Goal: Task Accomplishment & Management: Complete application form

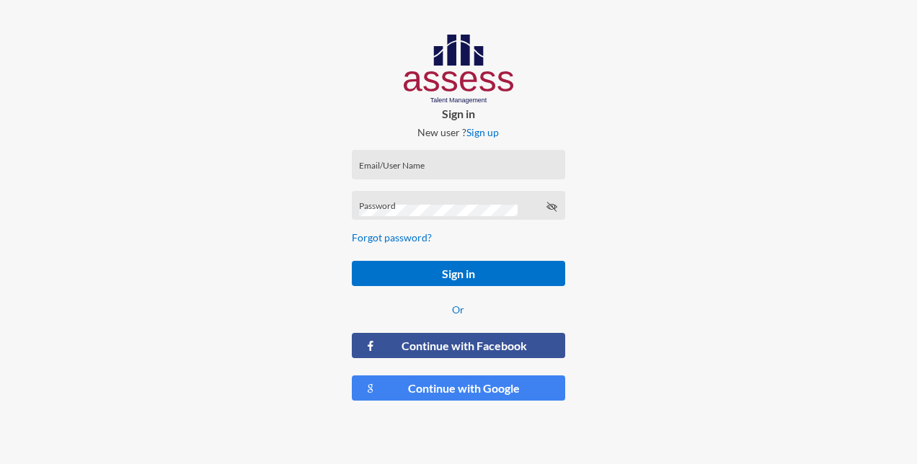
click at [394, 166] on input "Email/User Name" at bounding box center [458, 170] width 198 height 12
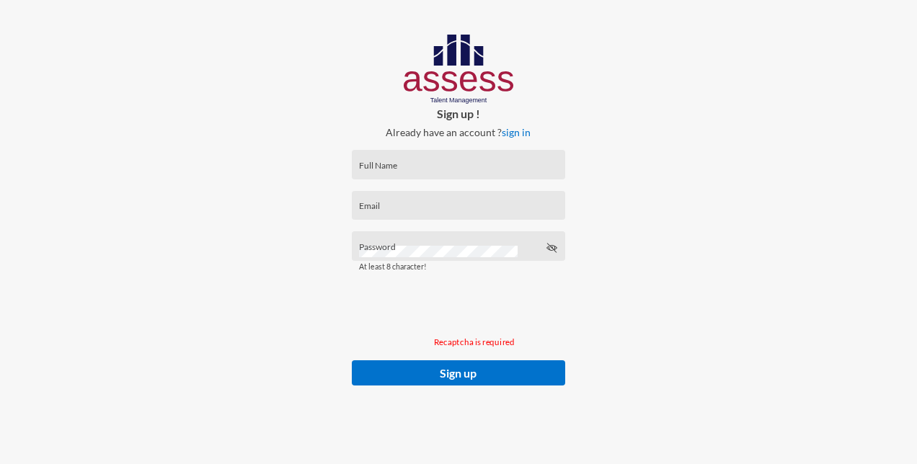
click at [373, 169] on input "Full Name" at bounding box center [458, 170] width 198 height 12
paste input "Nasr [PERSON_NAME]"
type input "Nasr [PERSON_NAME]"
click at [397, 244] on div "Password" at bounding box center [458, 250] width 198 height 22
click at [415, 203] on div "Email" at bounding box center [458, 209] width 198 height 22
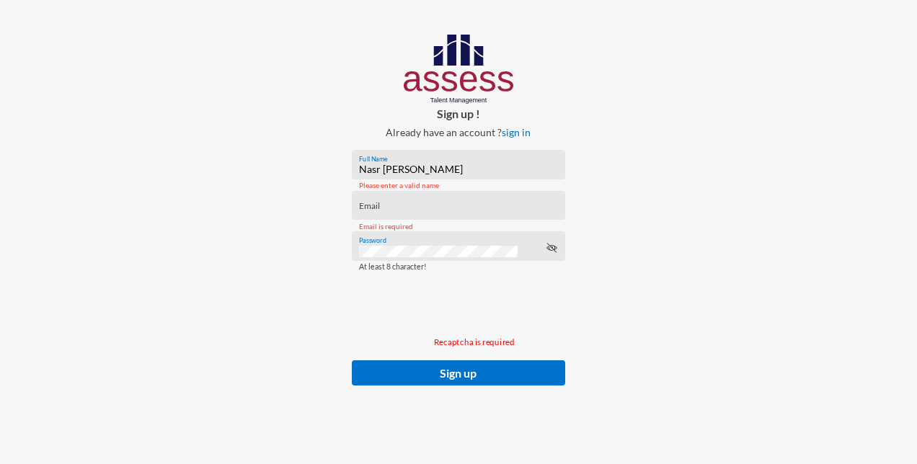
drag, startPoint x: 402, startPoint y: 203, endPoint x: 376, endPoint y: 208, distance: 25.6
click at [376, 208] on input "Email" at bounding box center [458, 211] width 198 height 12
paste input "[EMAIL_ADDRESS][PERSON_NAME][DOMAIN_NAME]"
type input "[EMAIL_ADDRESS][PERSON_NAME][DOMAIN_NAME]"
drag, startPoint x: 551, startPoint y: 83, endPoint x: 650, endPoint y: 85, distance: 99.5
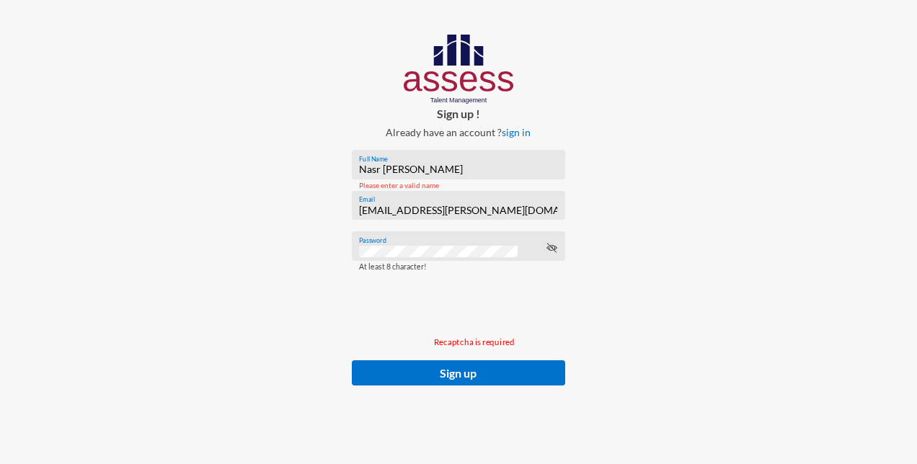
click at [552, 81] on div "Sign up ! Already have an account ? sign in [PERSON_NAME] Full Name Please ente…" at bounding box center [459, 224] width 306 height 449
click at [464, 346] on p "Recaptcha is required" at bounding box center [474, 342] width 245 height 10
click at [553, 249] on icon at bounding box center [552, 248] width 12 height 12
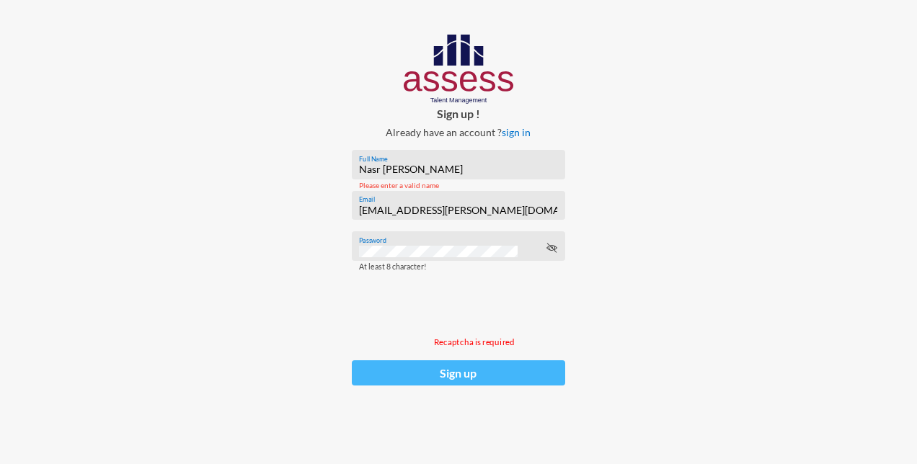
click at [446, 377] on button "Sign up" at bounding box center [458, 372] width 213 height 25
click at [447, 378] on button "Sign up" at bounding box center [458, 372] width 213 height 25
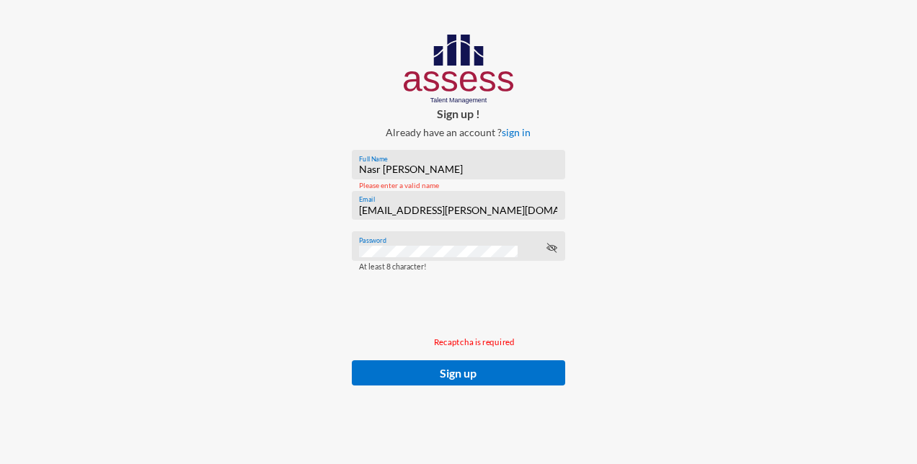
click at [467, 174] on div "Please enter a valid name" at bounding box center [458, 186] width 213 height 30
click at [464, 169] on input "Nasr [PERSON_NAME]" at bounding box center [458, 170] width 198 height 12
click at [508, 206] on input "[EMAIL_ADDRESS][PERSON_NAME][DOMAIN_NAME]" at bounding box center [458, 211] width 198 height 12
click at [509, 133] on link "sign in" at bounding box center [516, 132] width 29 height 12
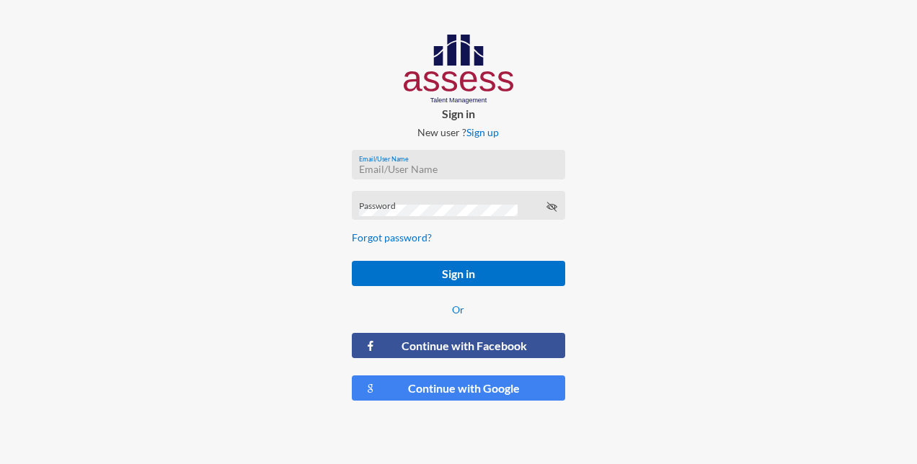
click at [381, 164] on input "Email/User Name" at bounding box center [458, 170] width 198 height 12
paste input "[EMAIL_ADDRESS][PERSON_NAME][DOMAIN_NAME]"
type input "[EMAIL_ADDRESS][PERSON_NAME][DOMAIN_NAME]"
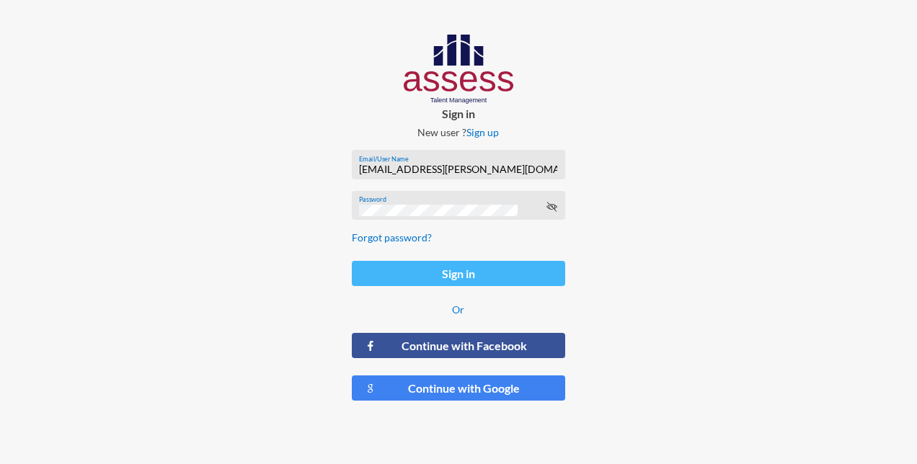
click at [452, 278] on button "Sign in" at bounding box center [458, 273] width 213 height 25
click at [474, 276] on button "Sign in" at bounding box center [458, 273] width 213 height 25
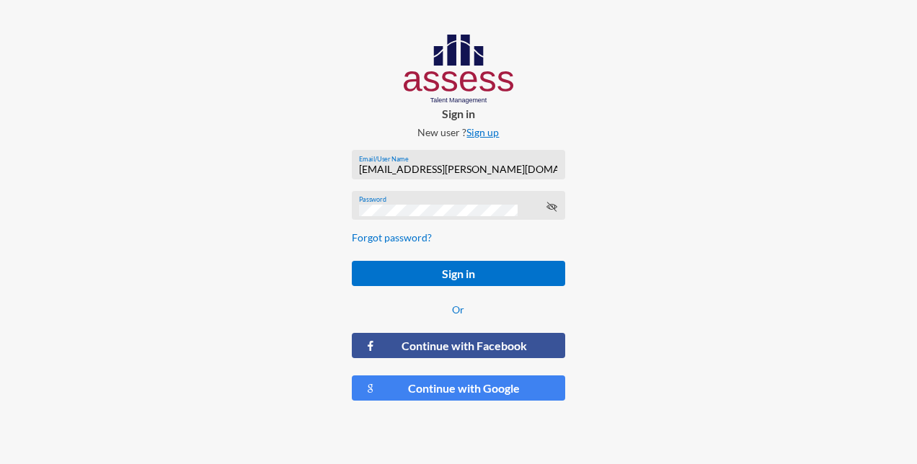
click at [489, 135] on link "Sign up" at bounding box center [482, 132] width 32 height 12
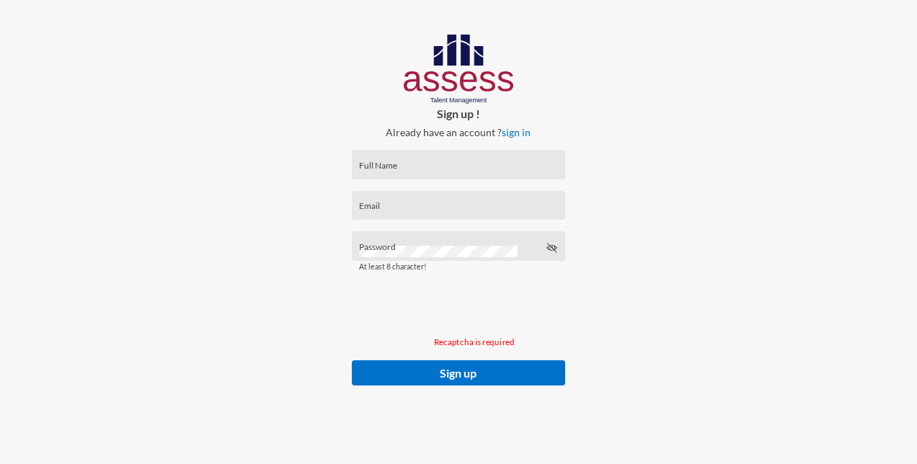
click at [398, 156] on div "Full Name" at bounding box center [458, 165] width 213 height 30
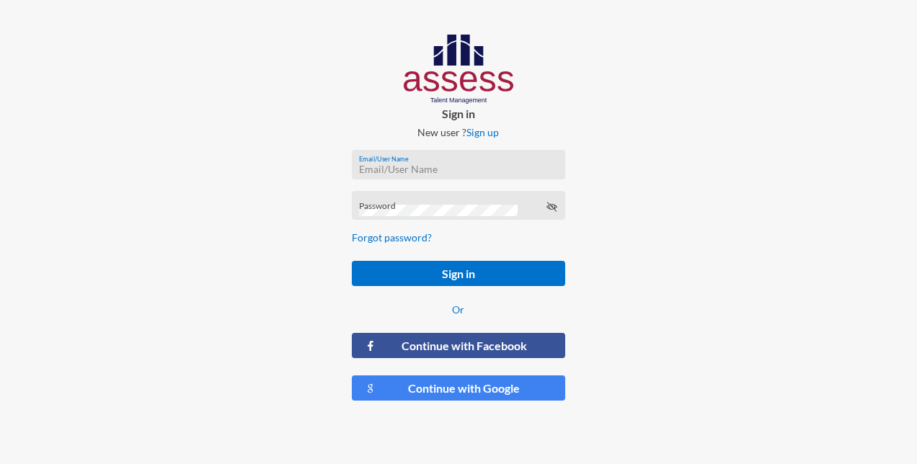
click at [440, 166] on input "Email/User Name" at bounding box center [458, 170] width 198 height 12
click at [378, 205] on div "Password" at bounding box center [458, 209] width 198 height 22
click at [374, 165] on input "Email/User Name" at bounding box center [458, 170] width 198 height 12
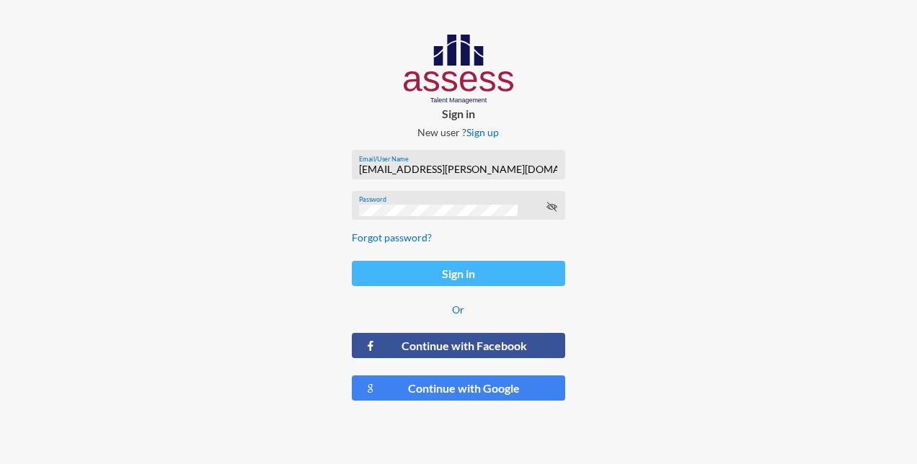
type input "[EMAIL_ADDRESS][PERSON_NAME][DOMAIN_NAME]"
click at [417, 283] on button "Sign in" at bounding box center [458, 273] width 213 height 25
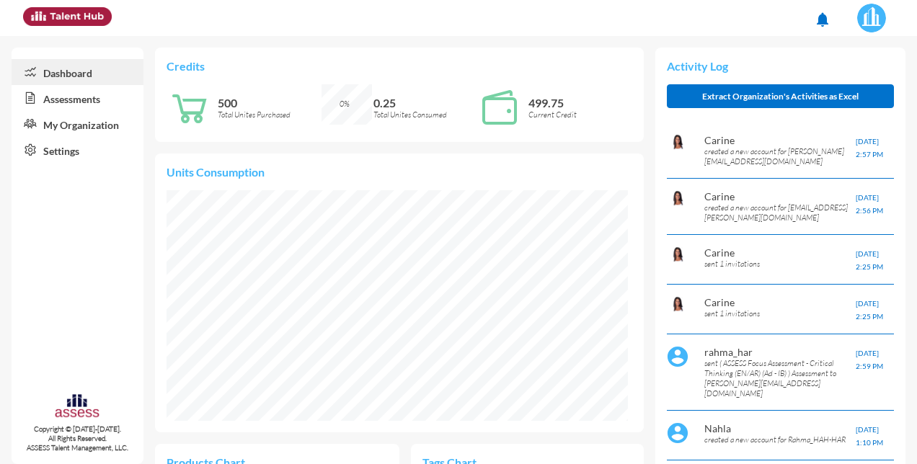
click at [68, 74] on link "Dashboard" at bounding box center [78, 72] width 132 height 26
click at [70, 95] on link "Assessments" at bounding box center [78, 98] width 132 height 26
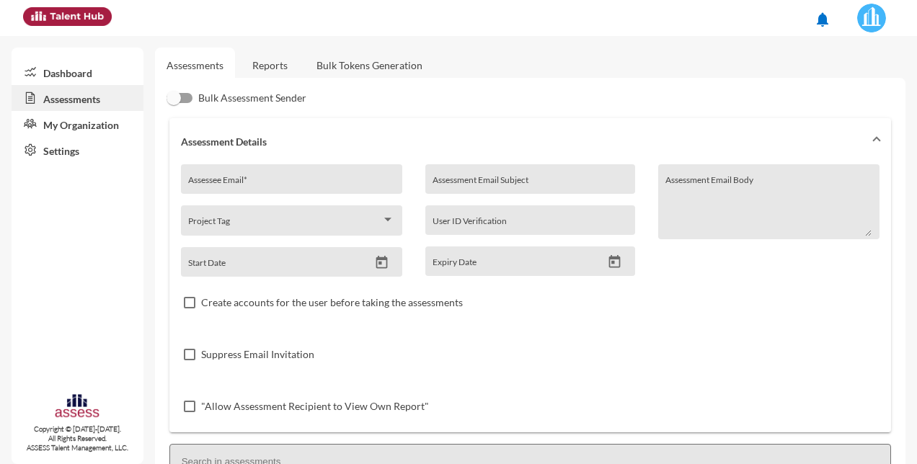
click at [226, 177] on div "Assessee Email *" at bounding box center [291, 183] width 206 height 22
click at [233, 186] on input "Assessee Email *" at bounding box center [291, 185] width 206 height 12
click at [193, 181] on input "Assessee Email *" at bounding box center [291, 185] width 206 height 12
click at [74, 123] on link "My Organization" at bounding box center [78, 124] width 132 height 26
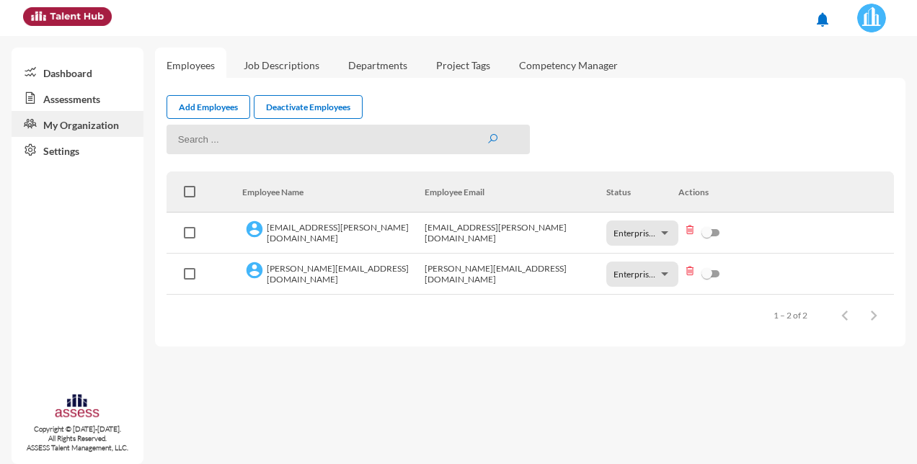
click at [81, 101] on link "Assessments" at bounding box center [78, 98] width 132 height 26
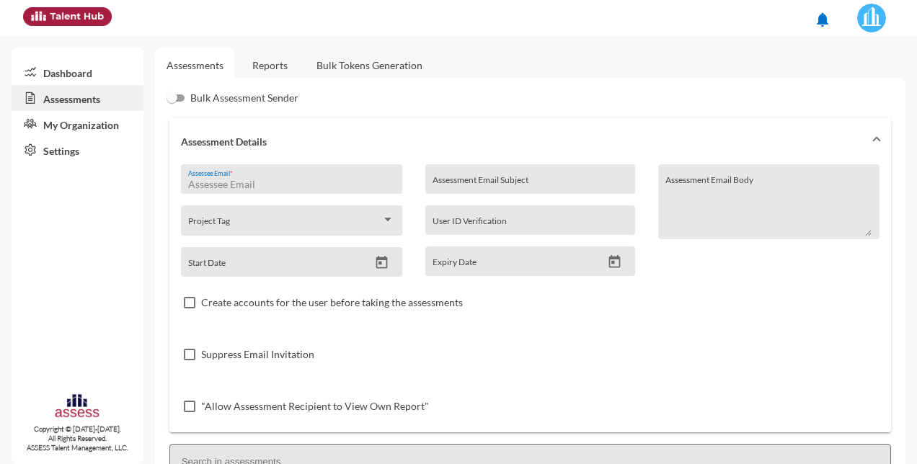
click at [242, 185] on input "Assessee Email *" at bounding box center [291, 185] width 206 height 12
type input "[EMAIL_ADDRESS][PERSON_NAME][DOMAIN_NAME]"
click at [513, 179] on input "Assessment Email Subject" at bounding box center [530, 185] width 195 height 12
click at [695, 199] on textarea "Assessment Email Body" at bounding box center [768, 207] width 206 height 60
click at [379, 263] on icon "Open calendar" at bounding box center [381, 262] width 15 height 15
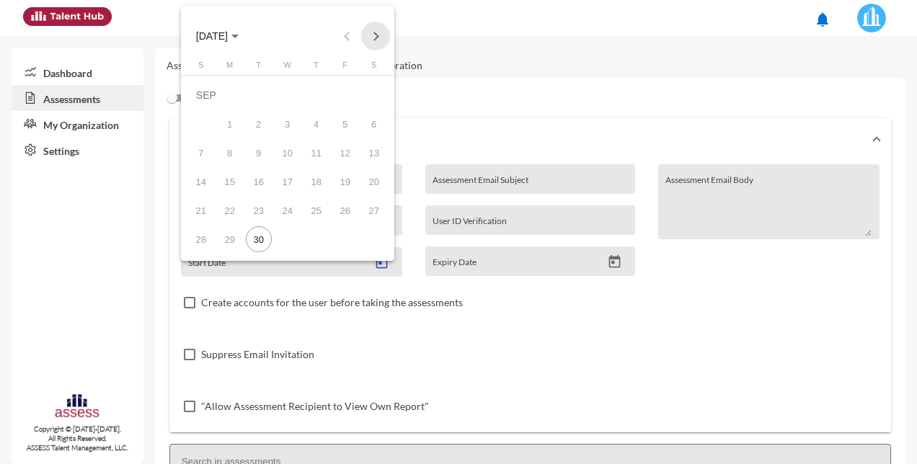
click at [376, 36] on button "Next month" at bounding box center [375, 36] width 29 height 29
click at [284, 92] on div "1" at bounding box center [288, 95] width 26 height 26
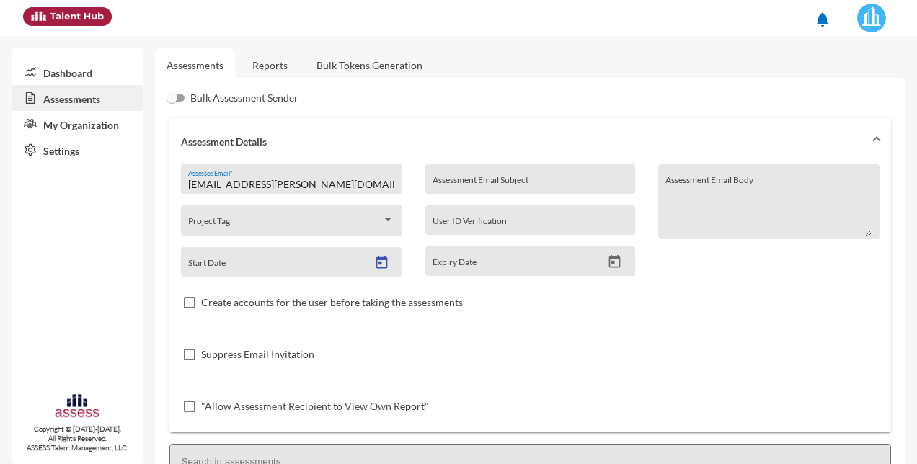
type input "10/1/2025"
click at [609, 260] on icon "Open calendar" at bounding box center [615, 261] width 12 height 13
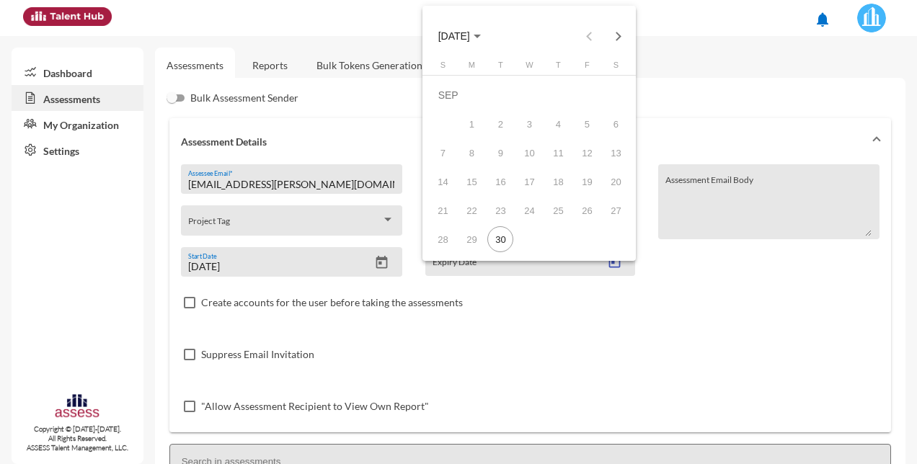
click at [472, 121] on div "1" at bounding box center [472, 124] width 26 height 26
click at [619, 43] on button "Next month" at bounding box center [617, 36] width 29 height 29
click at [554, 91] on div "2" at bounding box center [558, 95] width 26 height 26
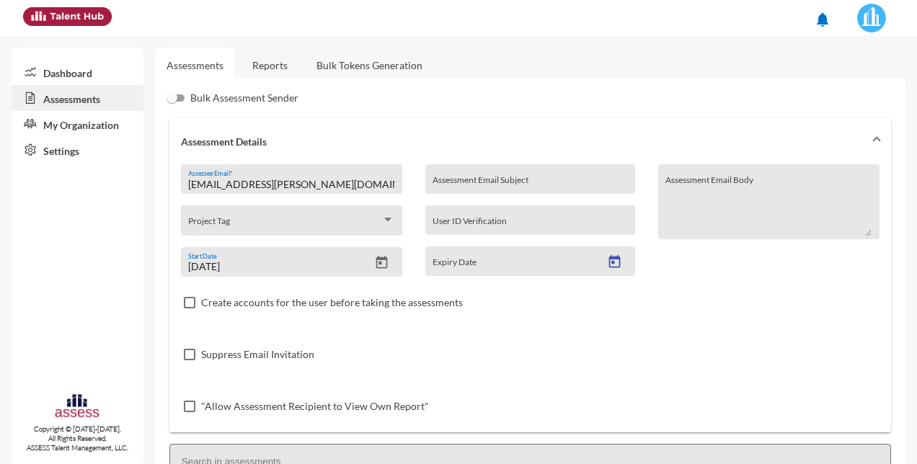
type input "10/2/2025"
click at [565, 368] on div "Suppress Email Invitation" at bounding box center [530, 355] width 699 height 52
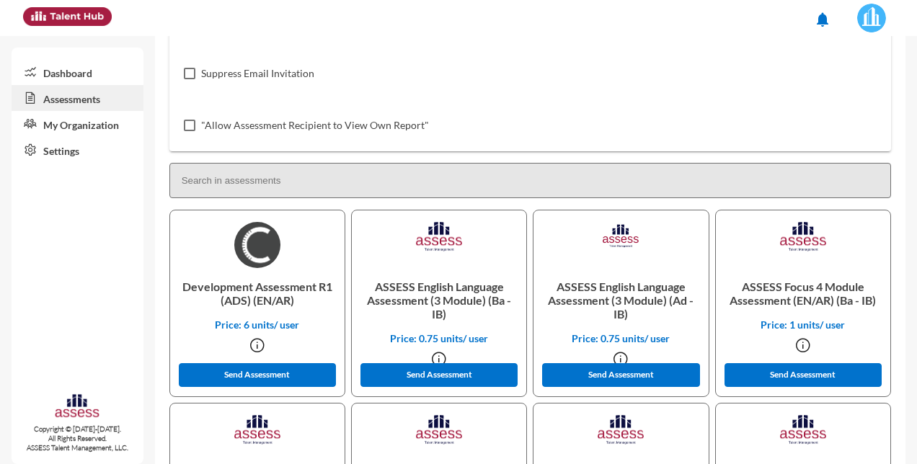
scroll to position [288, 0]
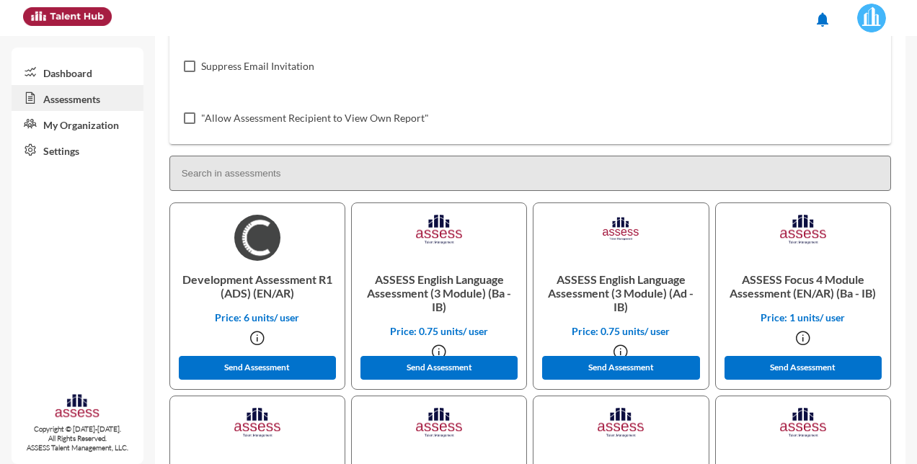
click at [196, 119] on label ""Allow Assessment Recipient to View Own Report"" at bounding box center [306, 118] width 245 height 17
click at [190, 124] on input ""Allow Assessment Recipient to View Own Report"" at bounding box center [189, 124] width 1 height 1
checkbox input "true"
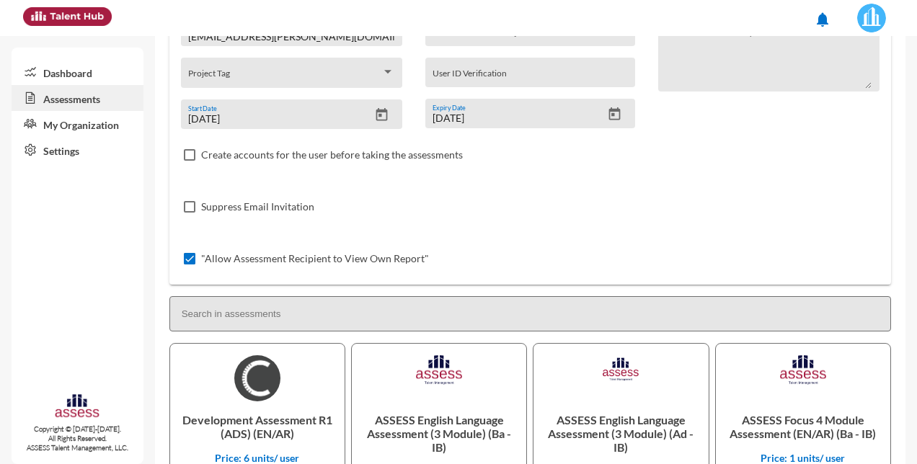
scroll to position [144, 0]
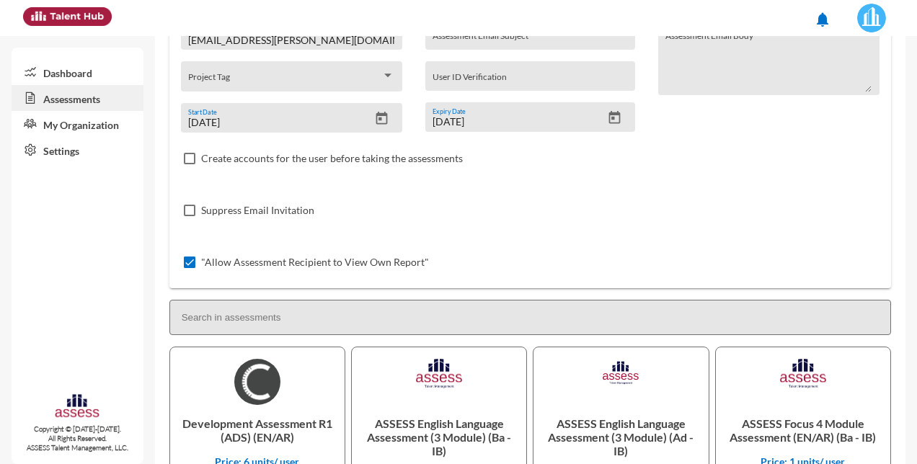
click at [187, 152] on label "Create accounts for the user before taking the assessments" at bounding box center [323, 158] width 279 height 17
click at [189, 164] on input "Create accounts for the user before taking the assessments" at bounding box center [189, 164] width 1 height 1
checkbox input "true"
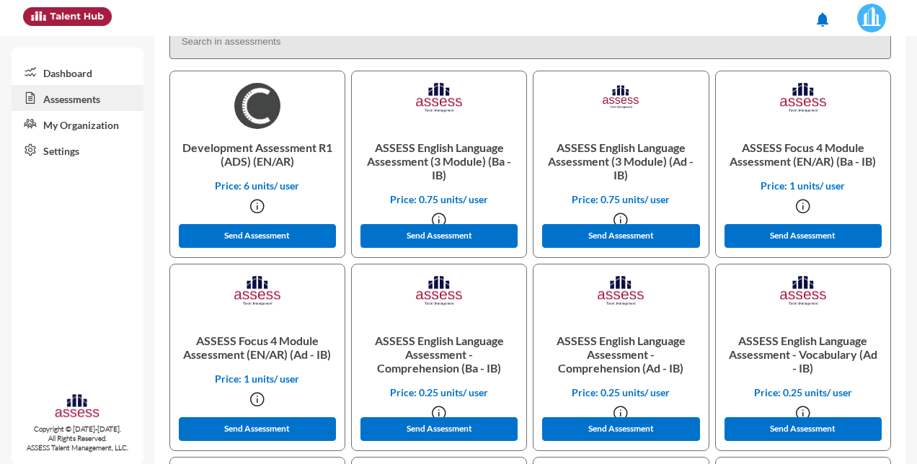
scroll to position [433, 0]
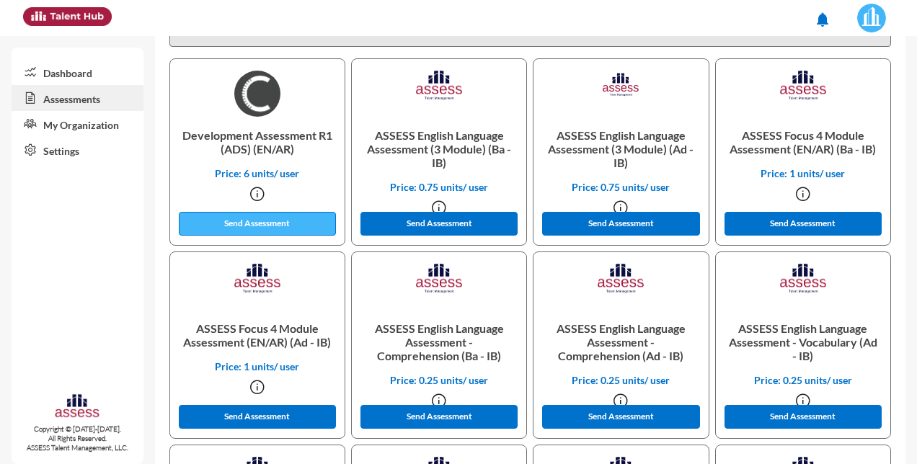
click at [247, 217] on button "Send Assessment" at bounding box center [257, 224] width 157 height 24
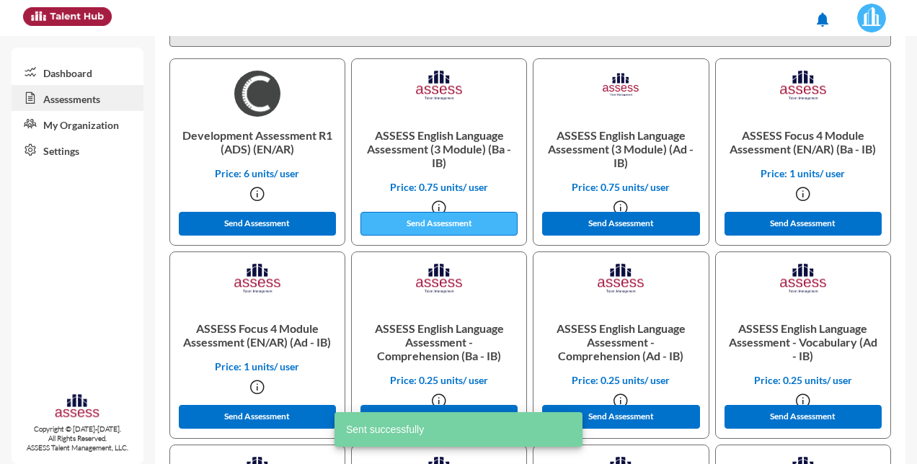
drag, startPoint x: 392, startPoint y: 224, endPoint x: 412, endPoint y: 223, distance: 20.2
click at [392, 225] on button "Send Assessment" at bounding box center [438, 224] width 157 height 24
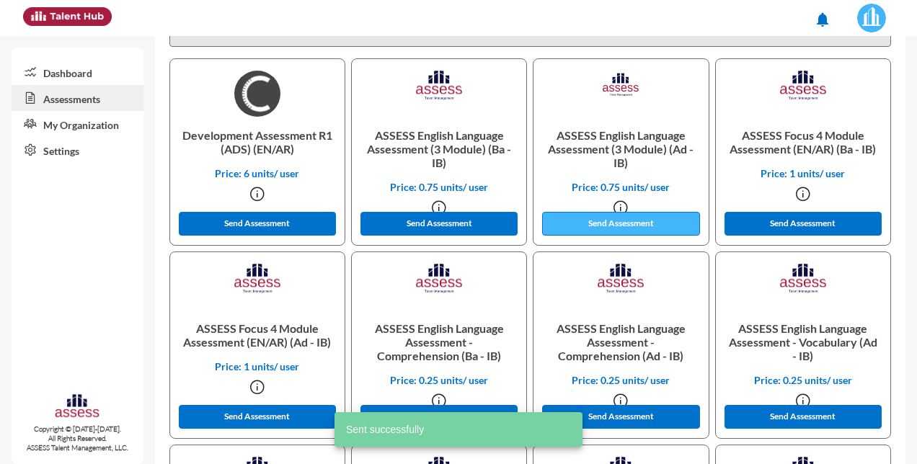
click at [593, 222] on button "Send Assessment" at bounding box center [620, 224] width 157 height 24
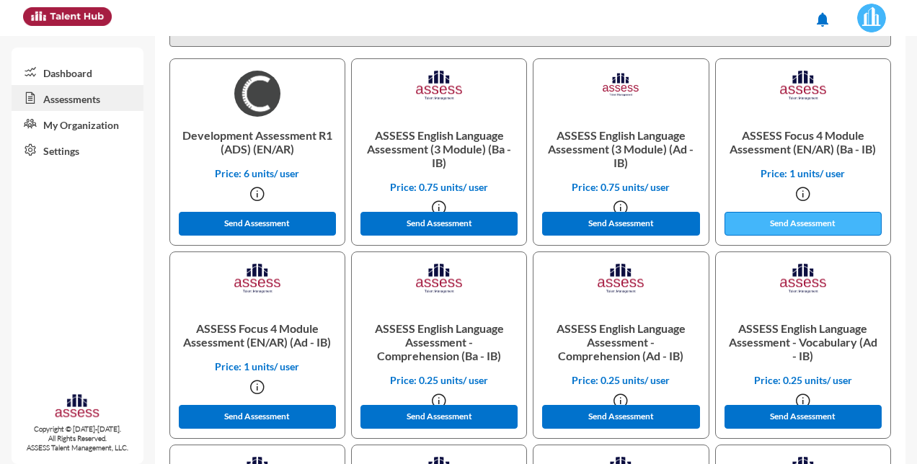
click at [741, 222] on button "Send Assessment" at bounding box center [803, 224] width 157 height 24
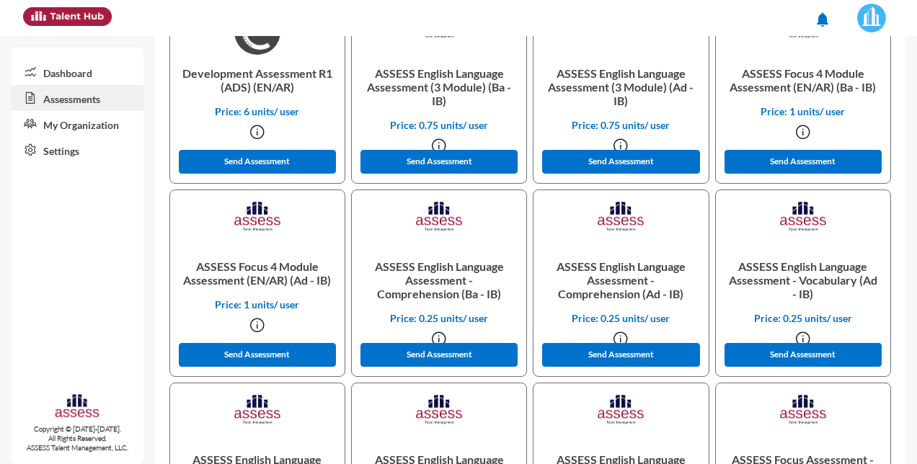
scroll to position [577, 0]
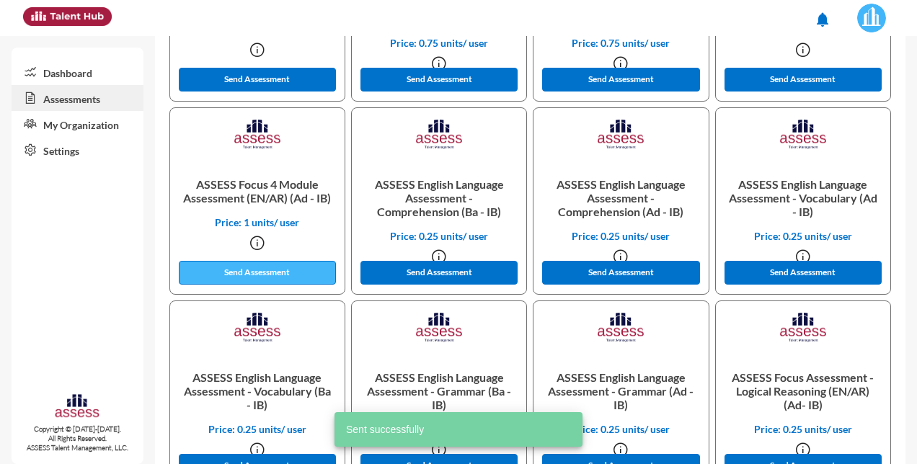
click at [245, 272] on button "Send Assessment" at bounding box center [257, 273] width 157 height 24
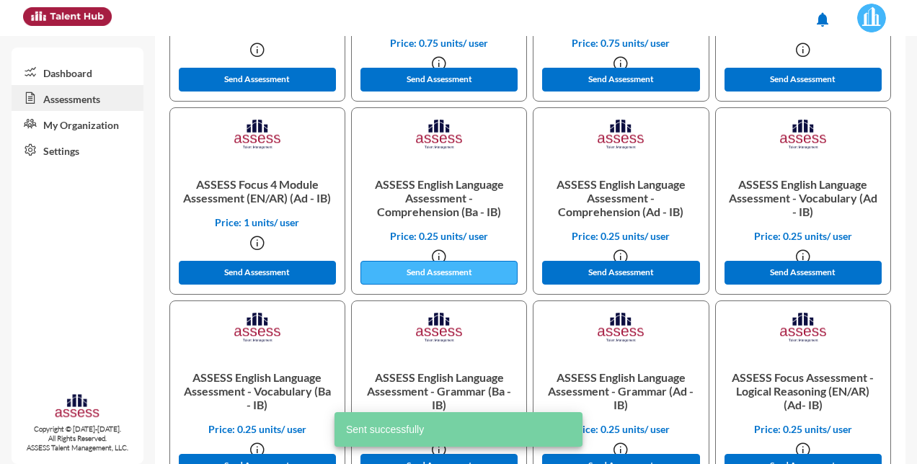
click at [425, 272] on button "Send Assessment" at bounding box center [438, 273] width 157 height 24
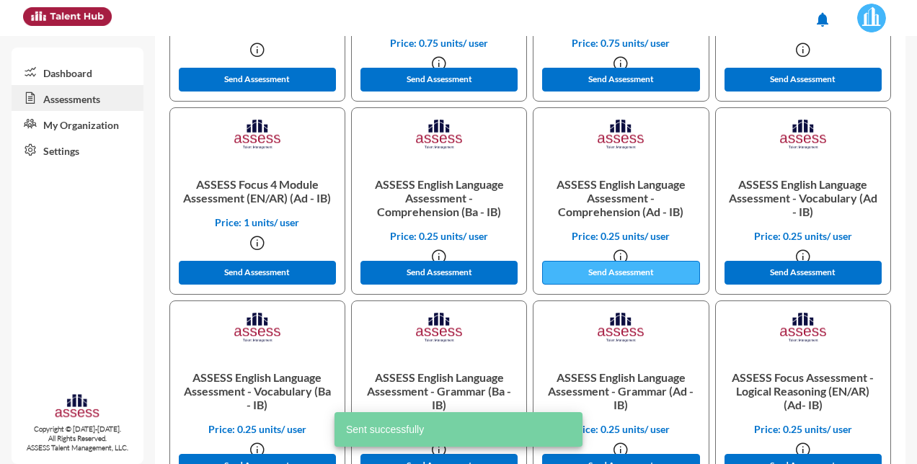
drag, startPoint x: 588, startPoint y: 275, endPoint x: 685, endPoint y: 275, distance: 96.6
click at [590, 275] on button "Send Assessment" at bounding box center [620, 273] width 157 height 24
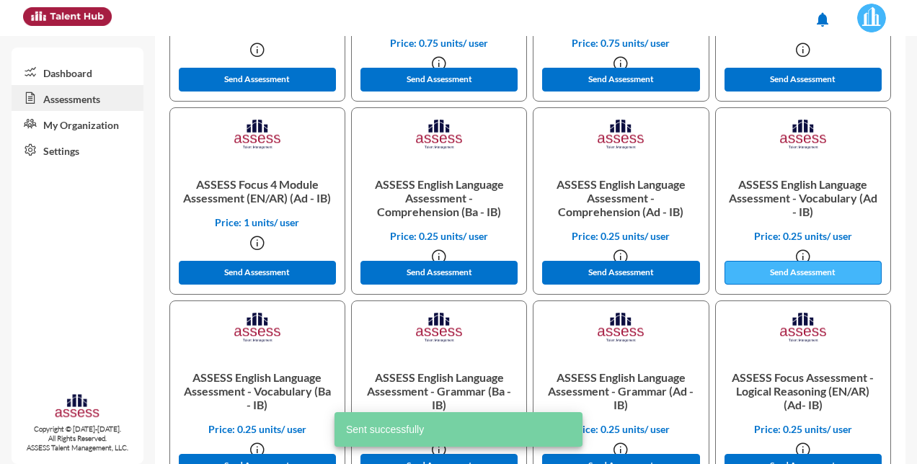
click at [763, 273] on button "Send Assessment" at bounding box center [803, 273] width 157 height 24
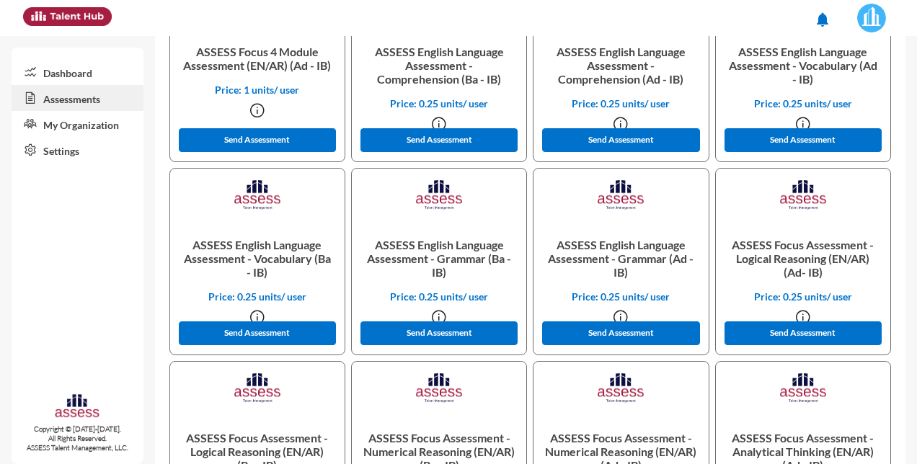
scroll to position [721, 0]
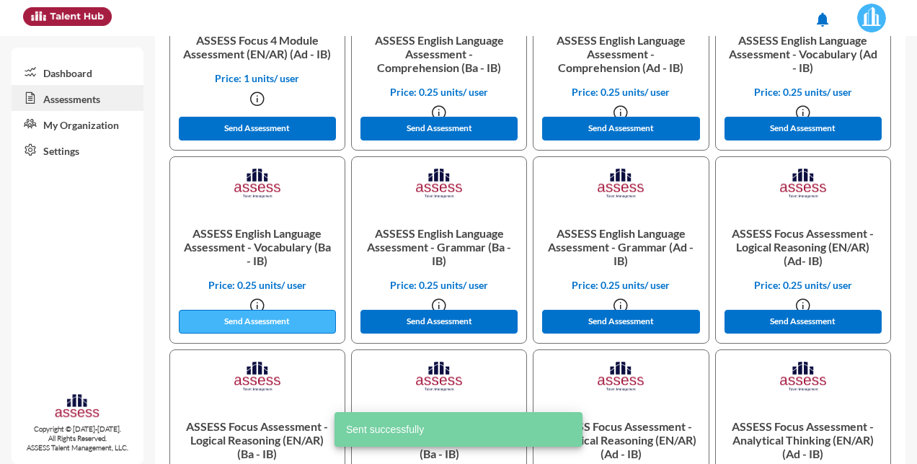
click at [236, 314] on button "Send Assessment" at bounding box center [257, 322] width 157 height 24
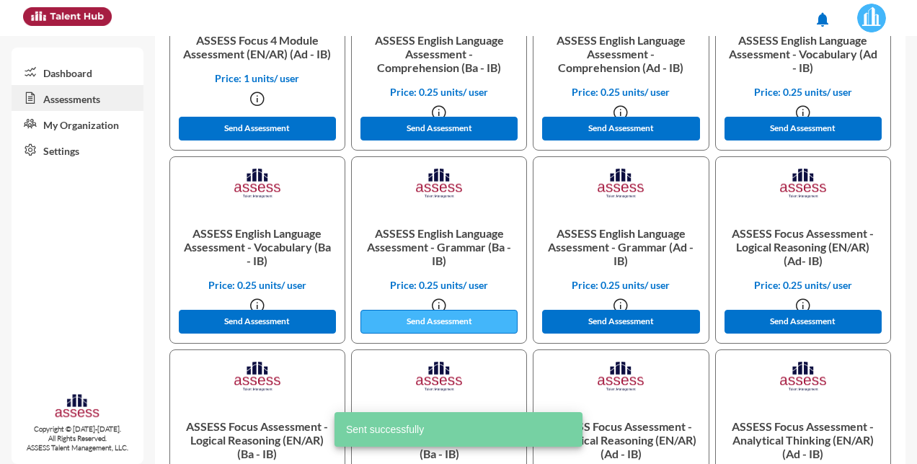
drag, startPoint x: 412, startPoint y: 315, endPoint x: 575, endPoint y: 317, distance: 162.9
click at [412, 316] on button "Send Assessment" at bounding box center [438, 322] width 157 height 24
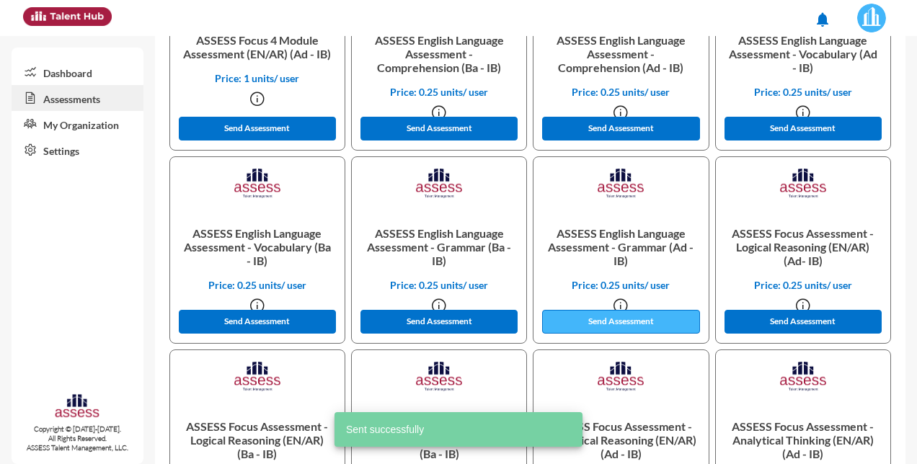
drag, startPoint x: 580, startPoint y: 318, endPoint x: 722, endPoint y: 321, distance: 141.3
click at [581, 318] on button "Send Assessment" at bounding box center [620, 322] width 157 height 24
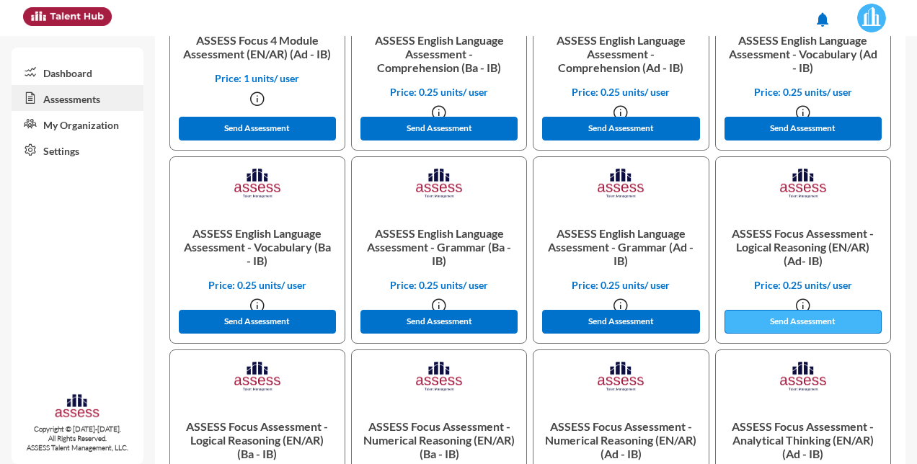
click at [776, 321] on button "Send Assessment" at bounding box center [803, 322] width 157 height 24
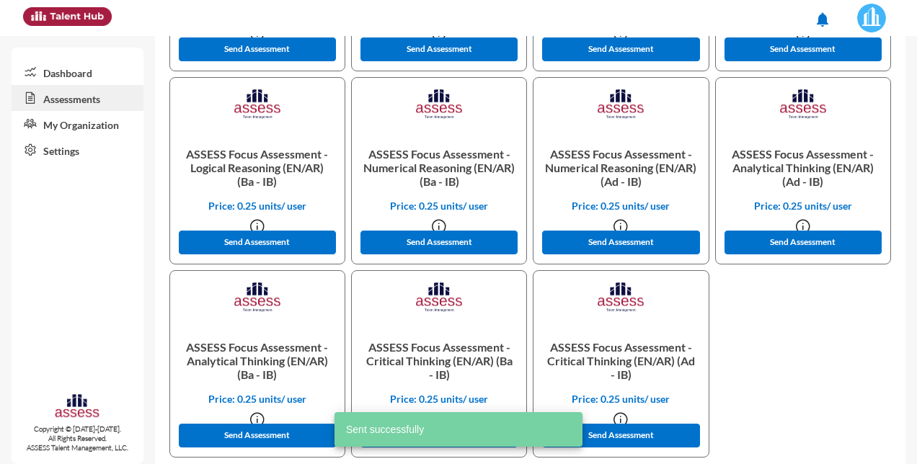
scroll to position [1009, 0]
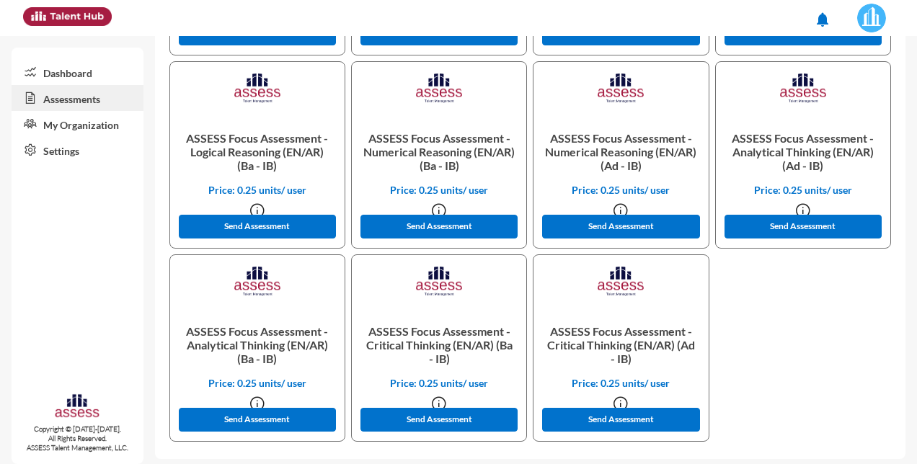
click at [73, 304] on div "Dashboard Assessments My Organization Settings Copyright © 2015-2024. All Right…" at bounding box center [78, 256] width 132 height 417
click at [80, 102] on link "Assessments" at bounding box center [78, 98] width 132 height 26
click at [66, 99] on link "Assessments" at bounding box center [78, 98] width 132 height 26
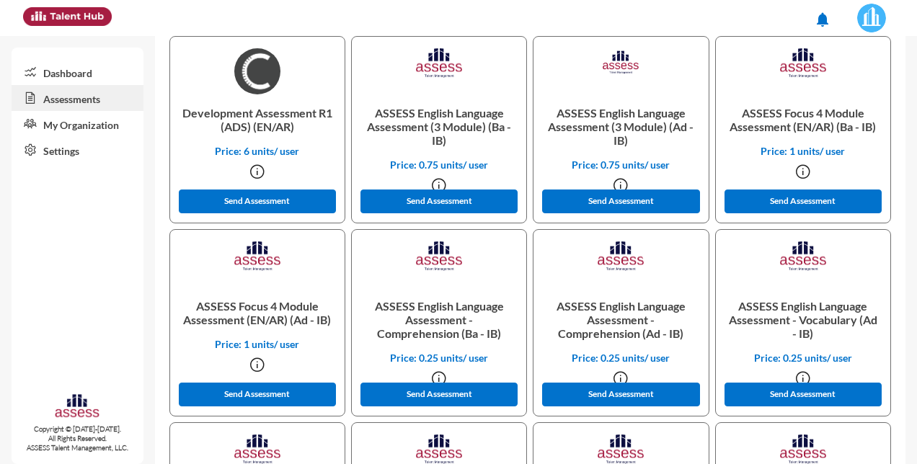
scroll to position [0, 0]
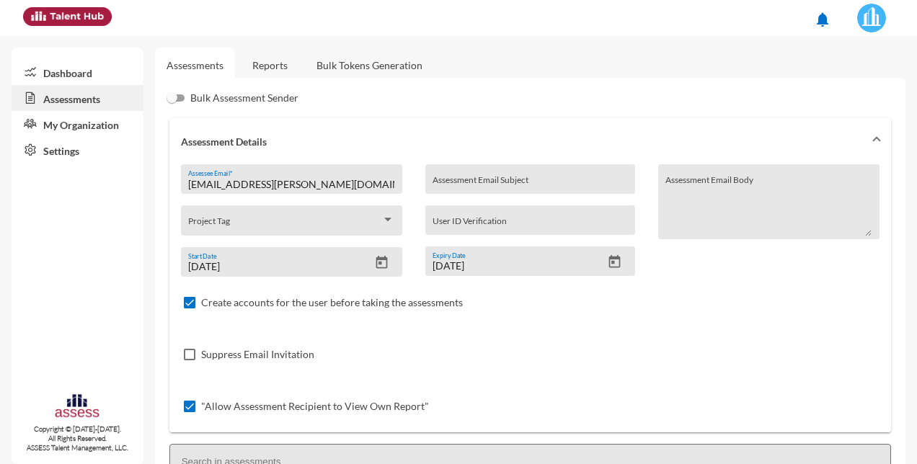
click at [63, 63] on link "Dashboard" at bounding box center [78, 72] width 132 height 26
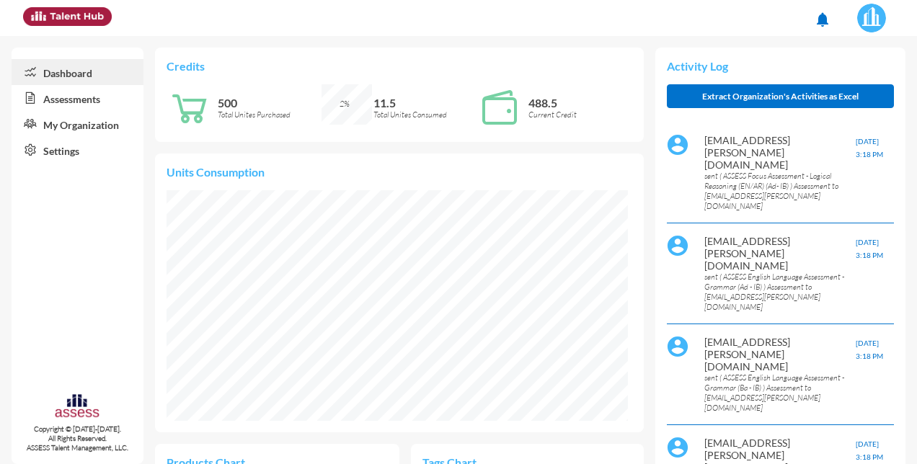
scroll to position [104, 218]
click at [62, 97] on link "Assessments" at bounding box center [78, 98] width 132 height 26
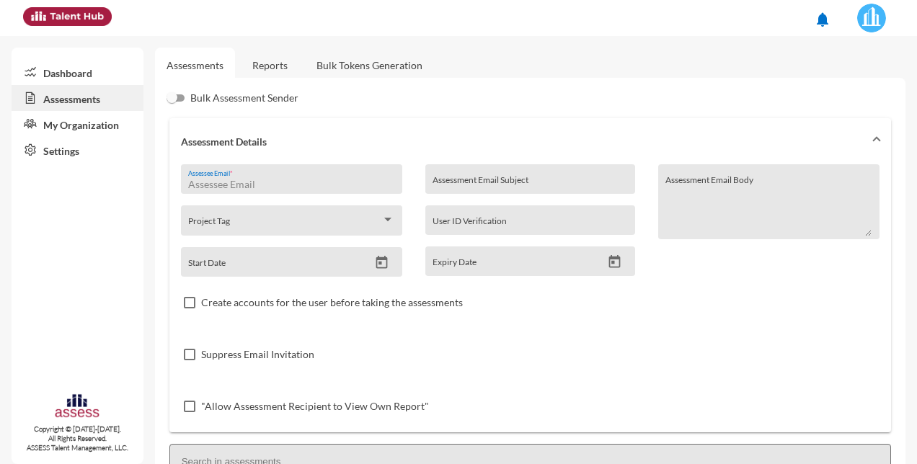
click at [221, 183] on input "Assessee Email *" at bounding box center [291, 185] width 206 height 12
click at [198, 186] on input "Assessee Email *" at bounding box center [291, 185] width 206 height 12
click at [382, 261] on icon "Open calendar" at bounding box center [382, 262] width 12 height 13
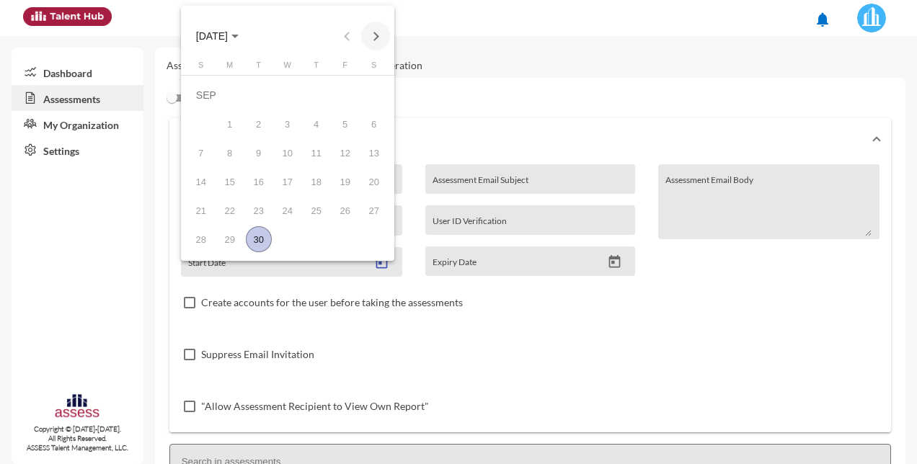
click at [379, 35] on button "Next month" at bounding box center [375, 36] width 29 height 29
click at [541, 131] on div at bounding box center [458, 232] width 917 height 464
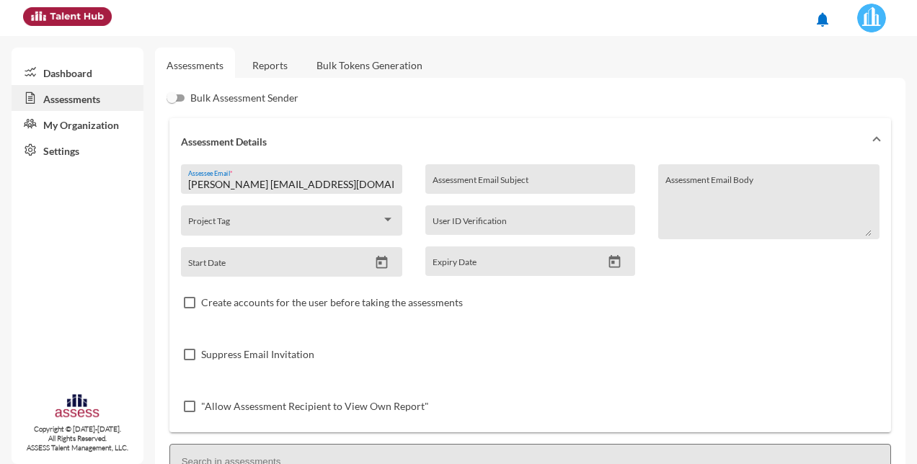
drag, startPoint x: 236, startPoint y: 182, endPoint x: 278, endPoint y: 257, distance: 85.2
click at [236, 183] on input "mohamed ahmed said20@gmail.com" at bounding box center [291, 185] width 206 height 12
type input "mohamedahmedsaid20@gmail.com"
click at [188, 300] on span at bounding box center [190, 303] width 12 height 12
click at [189, 309] on input "Create accounts for the user before taking the assessments" at bounding box center [189, 309] width 1 height 1
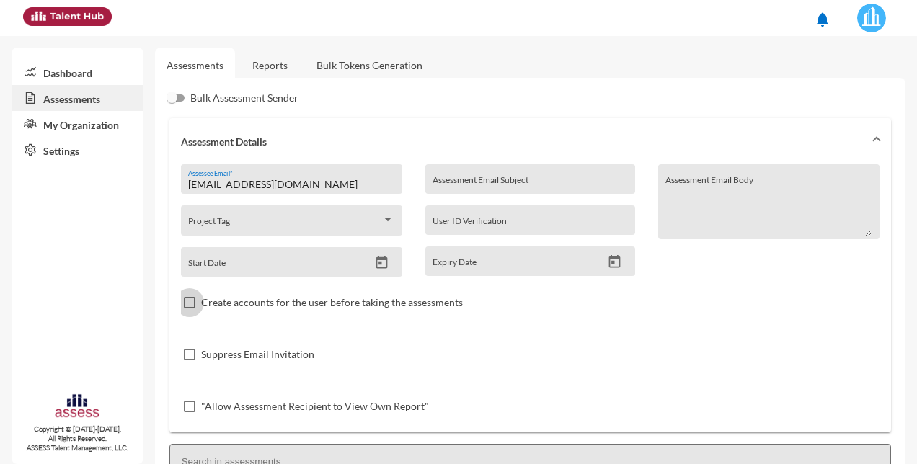
checkbox input "true"
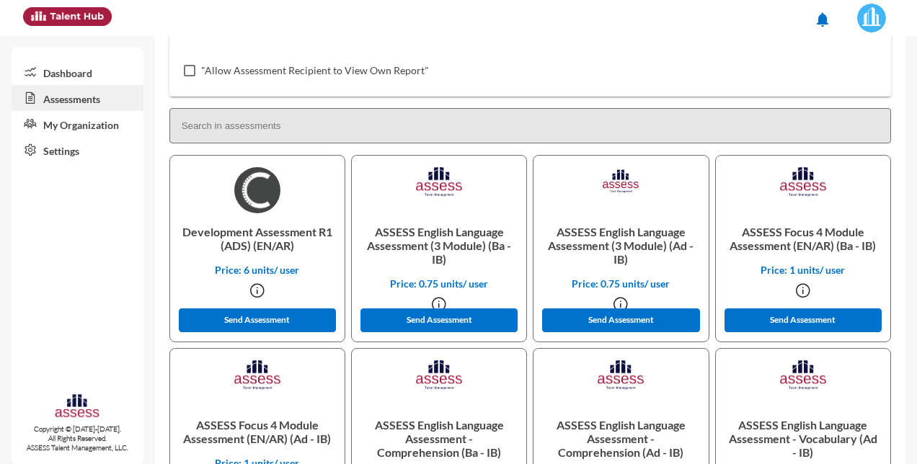
scroll to position [360, 0]
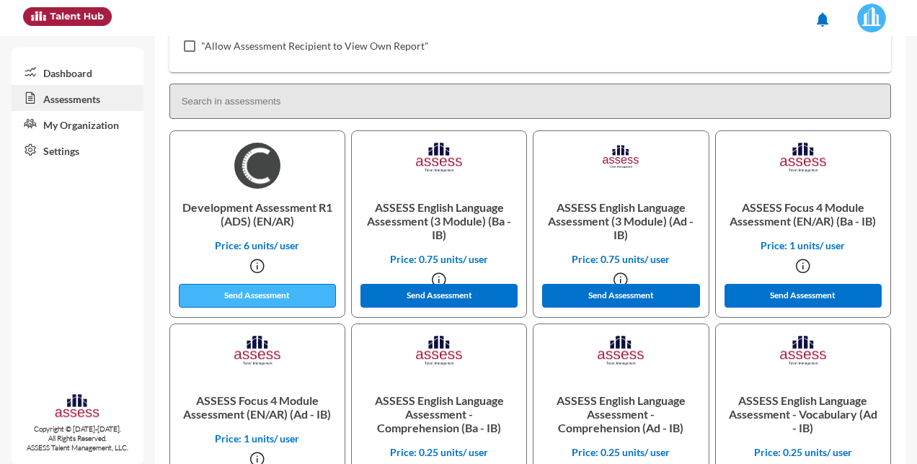
click at [275, 291] on button "Send Assessment" at bounding box center [257, 296] width 157 height 24
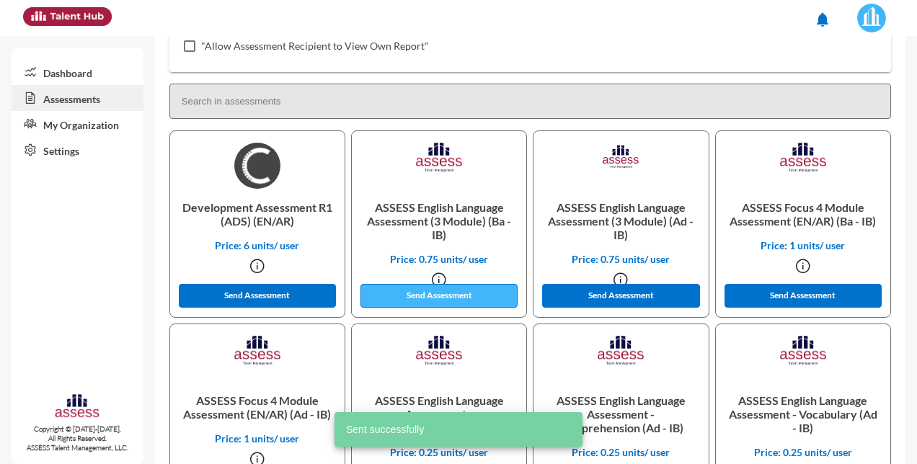
click at [428, 296] on button "Send Assessment" at bounding box center [438, 296] width 157 height 24
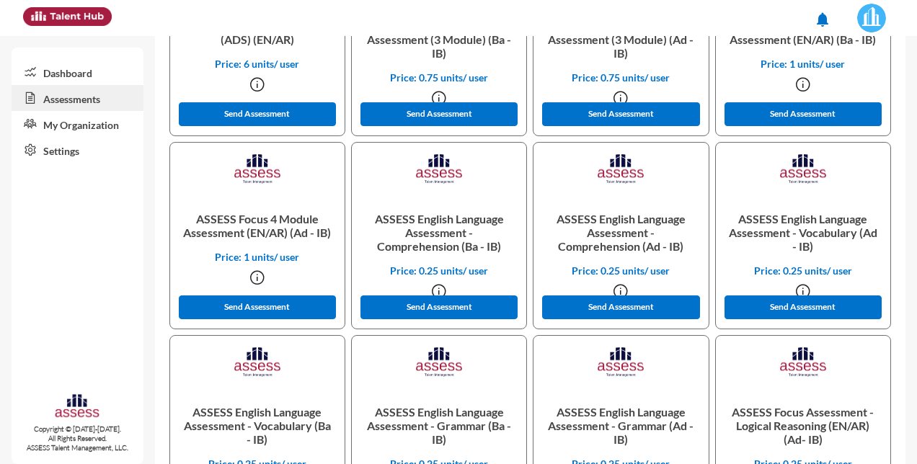
scroll to position [577, 0]
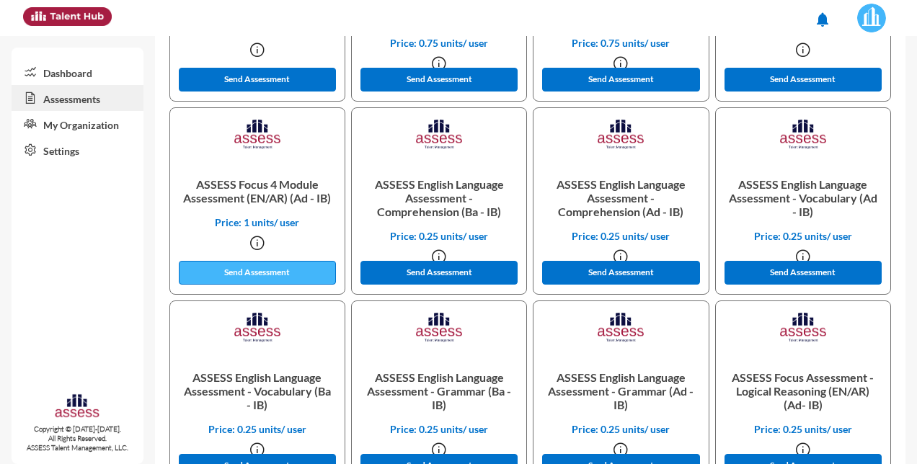
click at [252, 277] on button "Send Assessment" at bounding box center [257, 273] width 157 height 24
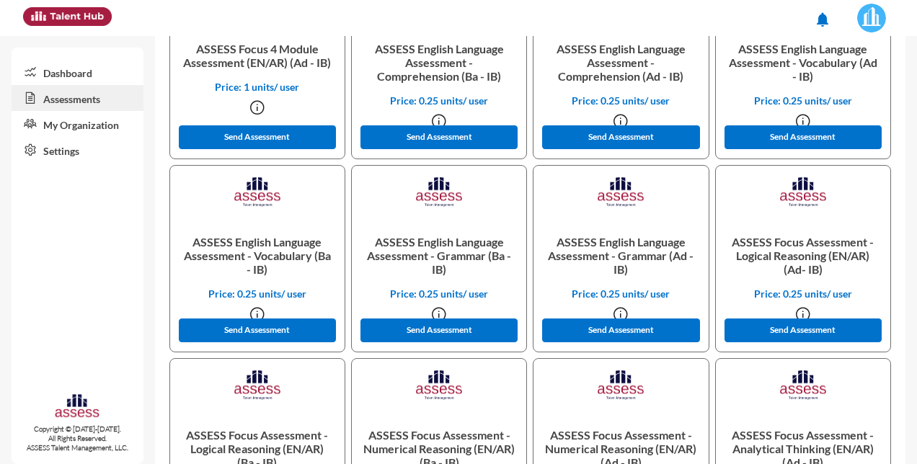
scroll to position [721, 0]
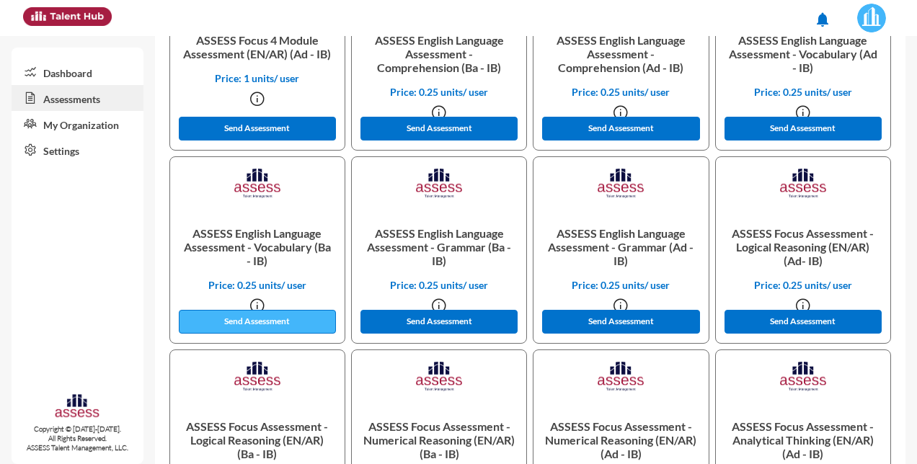
click at [273, 325] on button "Send Assessment" at bounding box center [257, 322] width 157 height 24
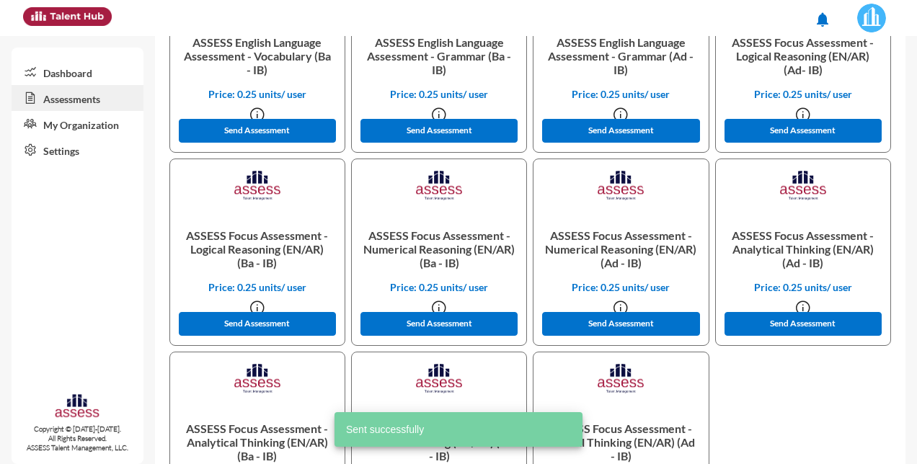
scroll to position [937, 0]
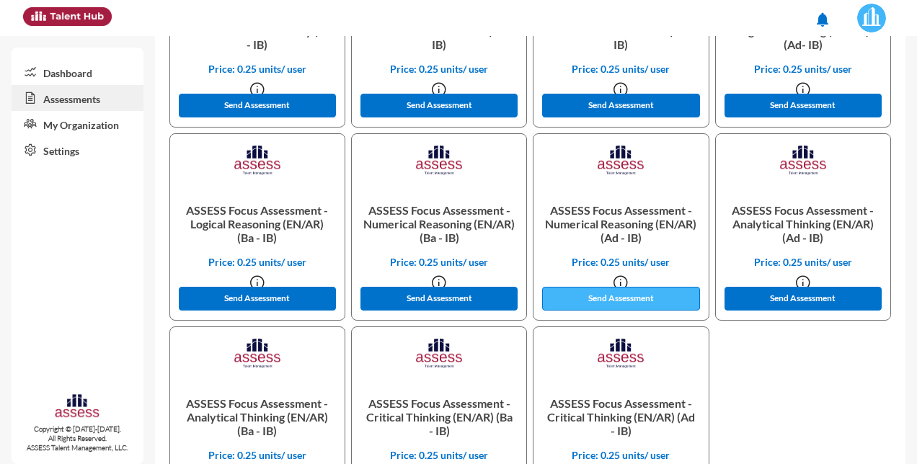
click at [601, 297] on button "Send Assessment" at bounding box center [620, 299] width 157 height 24
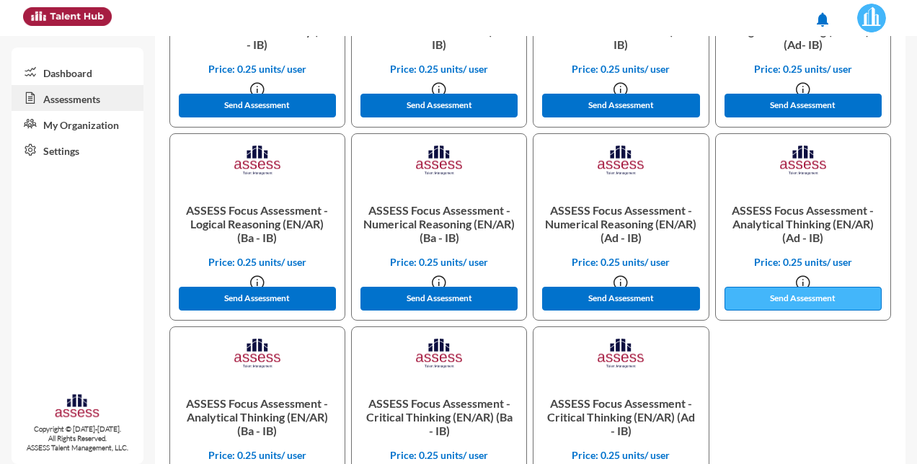
click at [758, 294] on button "Send Assessment" at bounding box center [803, 299] width 157 height 24
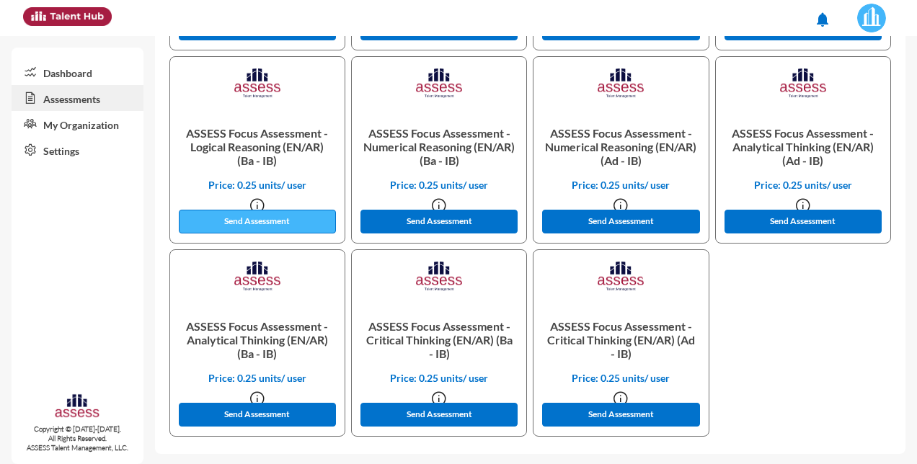
scroll to position [1015, 0]
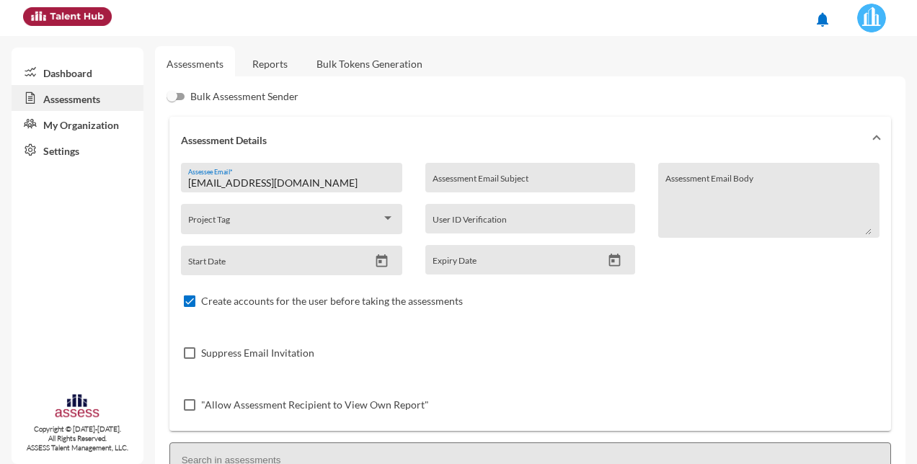
scroll to position [0, 0]
click at [383, 258] on icon "Open calendar" at bounding box center [382, 262] width 12 height 13
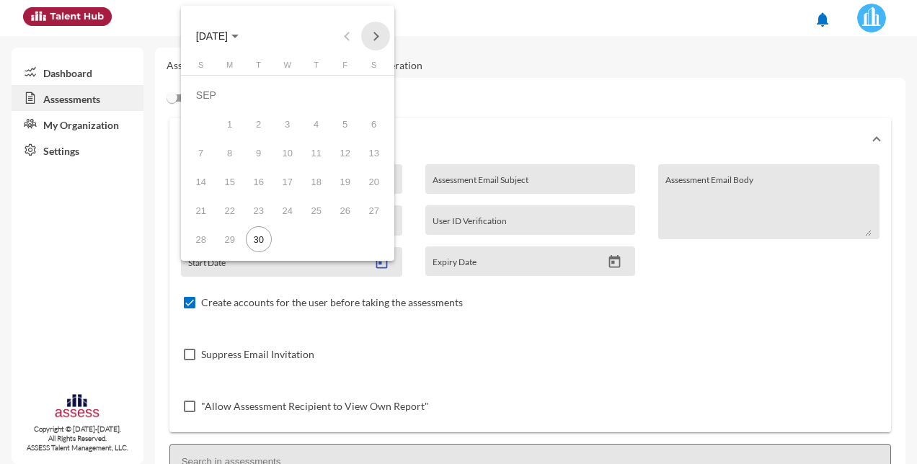
click at [369, 36] on button "Next month" at bounding box center [375, 36] width 29 height 29
click at [289, 95] on div "1" at bounding box center [288, 95] width 26 height 26
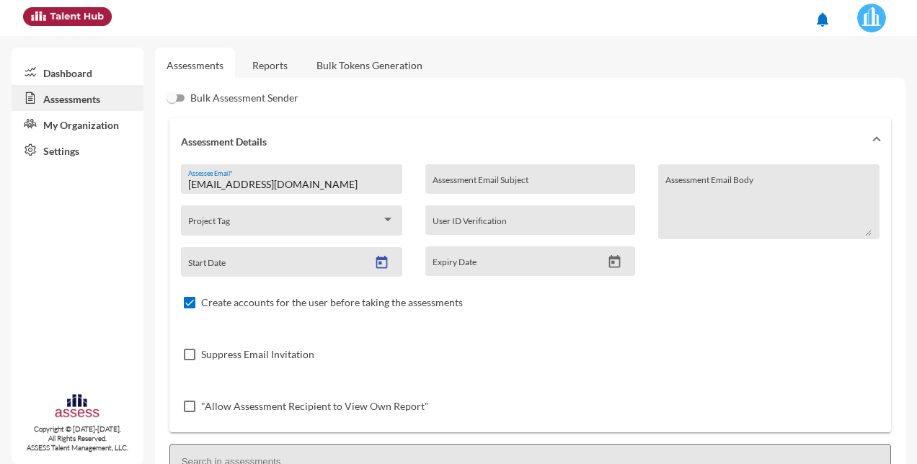
type input "10/1/2025"
click at [609, 262] on icon "Open calendar" at bounding box center [615, 261] width 12 height 13
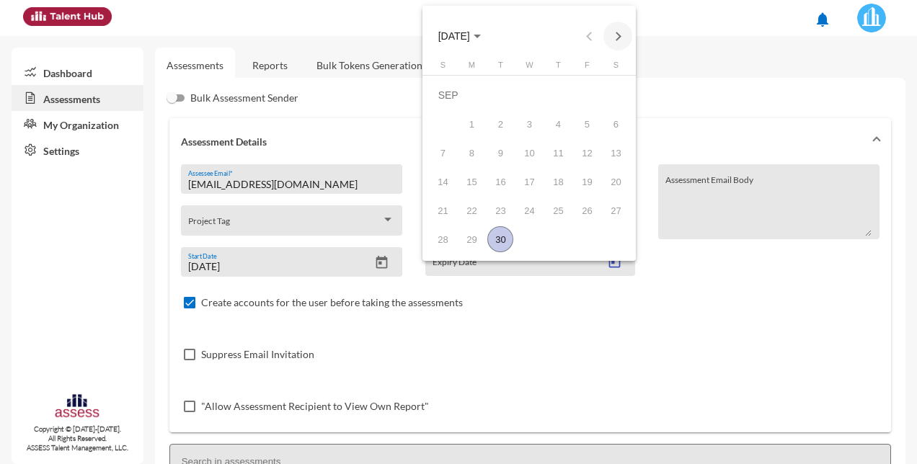
click at [616, 33] on button "Next month" at bounding box center [617, 36] width 29 height 29
click at [557, 88] on div "2" at bounding box center [558, 95] width 26 height 26
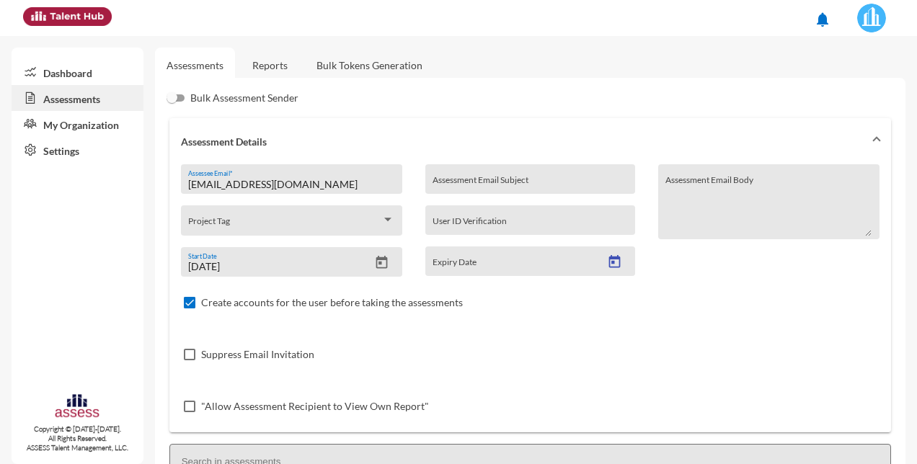
type input "10/2/2025"
click at [584, 344] on div "Suppress Email Invitation" at bounding box center [530, 355] width 699 height 52
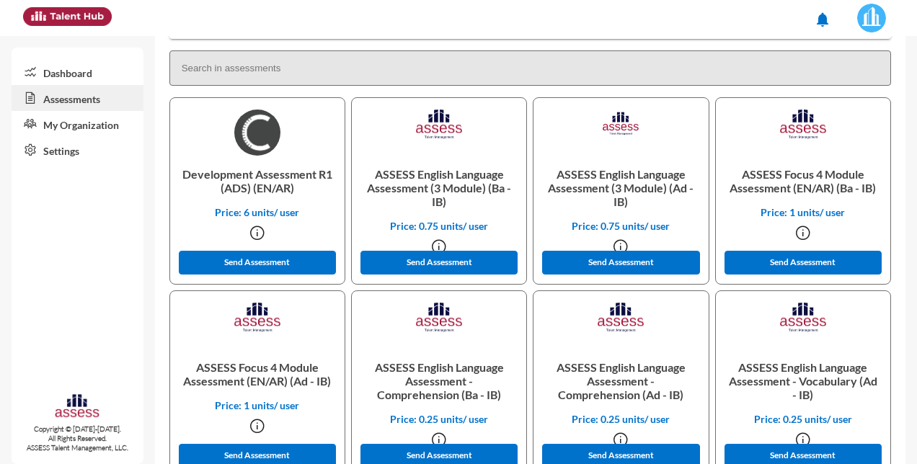
scroll to position [433, 0]
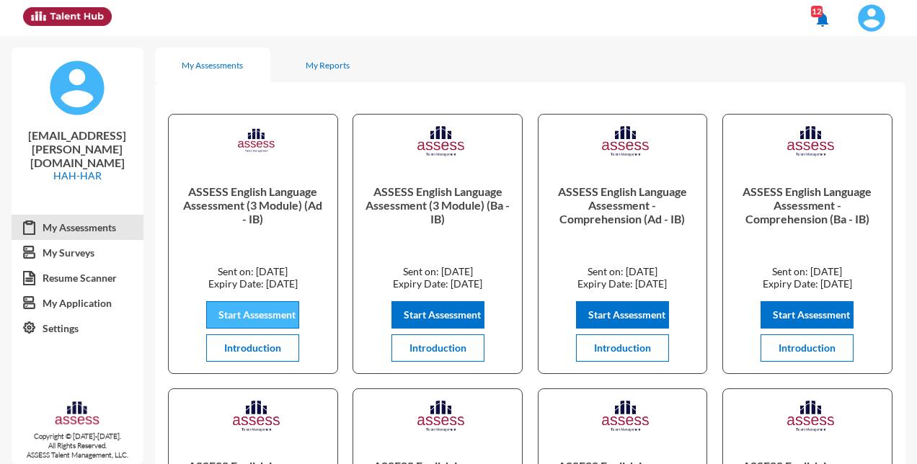
click at [257, 313] on span "Start Assessment" at bounding box center [256, 315] width 77 height 12
click at [62, 13] on img at bounding box center [67, 16] width 89 height 19
click at [823, 27] on mat-icon "notifications" at bounding box center [822, 19] width 17 height 17
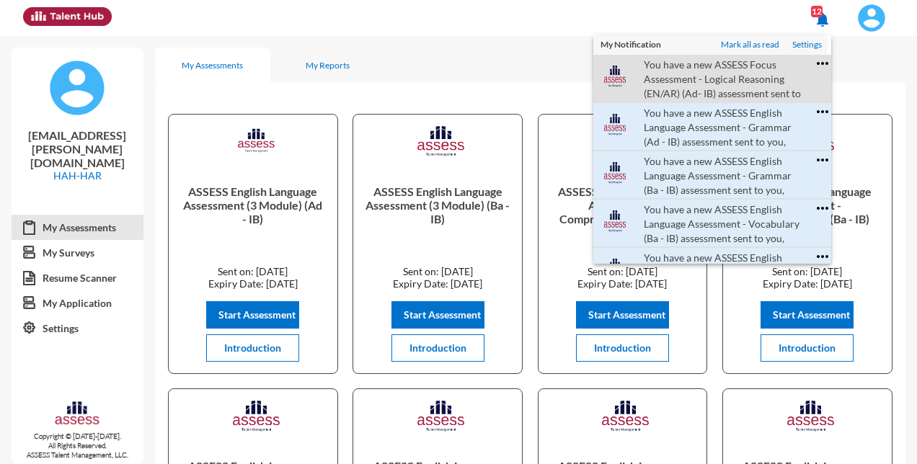
click at [735, 83] on link "You have a new ASSESS Focus Assessment - Logical Reasoning (EN/AR) (Ad- IB) ass…" at bounding box center [725, 78] width 177 height 47
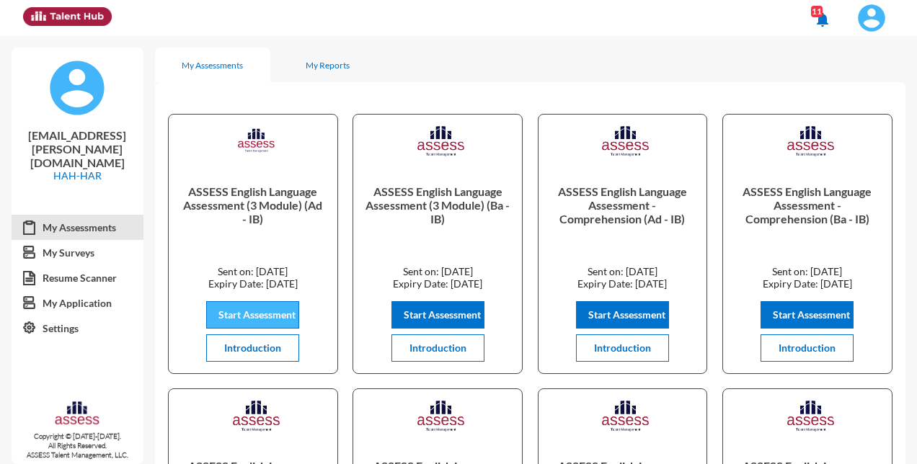
click at [249, 314] on span "Start Assessment" at bounding box center [256, 315] width 77 height 12
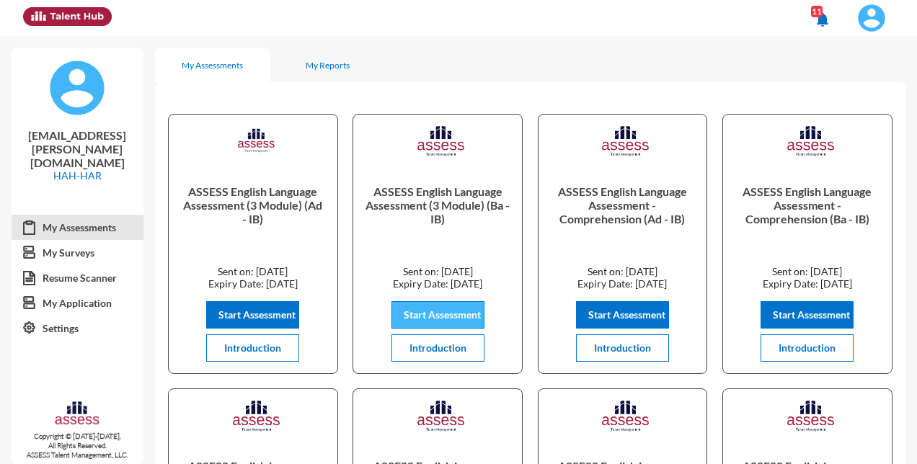
click at [433, 315] on span "Start Assessment" at bounding box center [442, 315] width 77 height 12
